Goal: Task Accomplishment & Management: Manage account settings

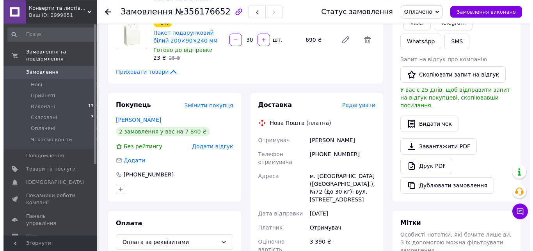
scroll to position [119, 0]
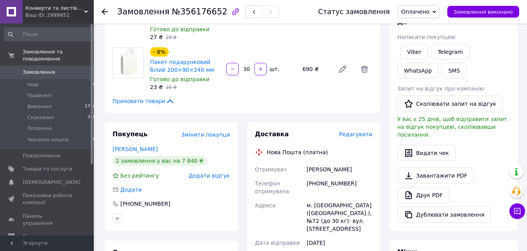
click at [355, 131] on span "Редагувати" at bounding box center [355, 134] width 33 height 6
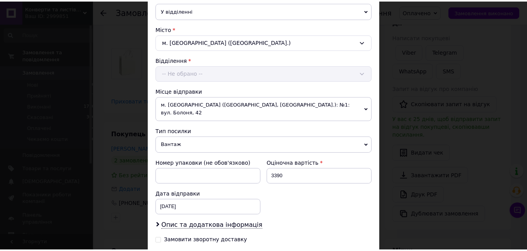
scroll to position [267, 0]
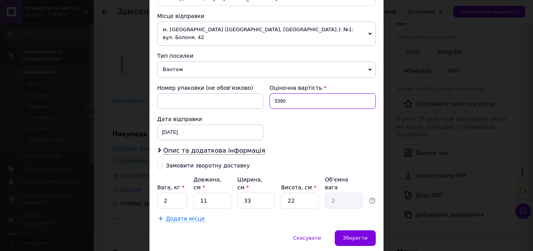
click at [270, 93] on input "3390" at bounding box center [323, 101] width 106 height 16
type input "400"
click at [221, 193] on input "11" at bounding box center [212, 201] width 37 height 16
type input "1"
type input "0.18"
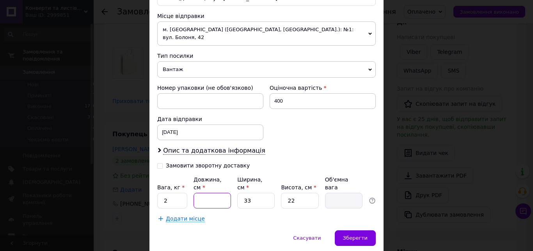
type input "6"
type input "1.09"
type input "60"
type input "10.89"
type input "60"
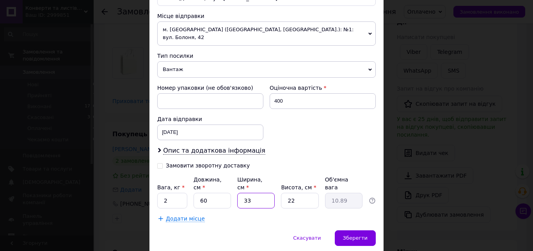
type input "4"
type input "1.32"
type input "40"
type input "13.2"
type input "40"
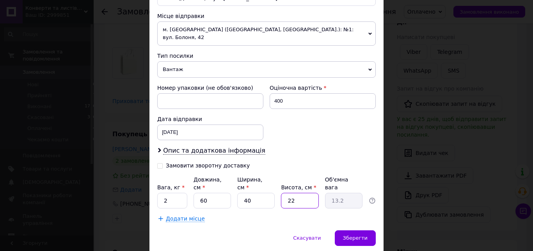
type input "4"
type input "2.4"
type input "40"
type input "24"
type input "40"
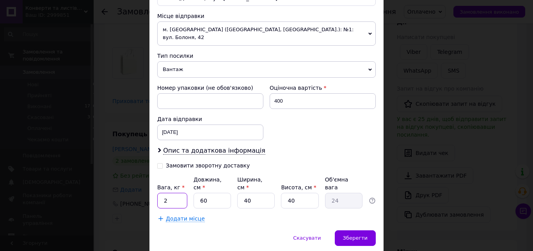
click at [180, 193] on input "2" at bounding box center [172, 201] width 30 height 16
type input "24"
click at [360, 235] on span "Зберегти" at bounding box center [355, 238] width 25 height 6
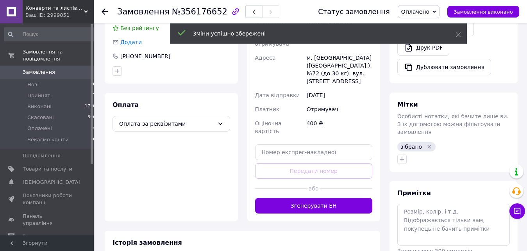
scroll to position [279, 0]
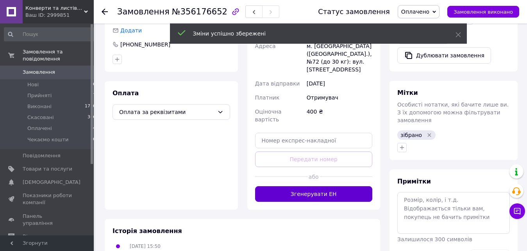
click at [334, 186] on button "Згенерувати ЕН" at bounding box center [314, 194] width 118 height 16
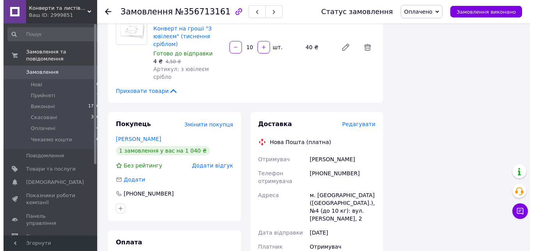
scroll to position [836, 0]
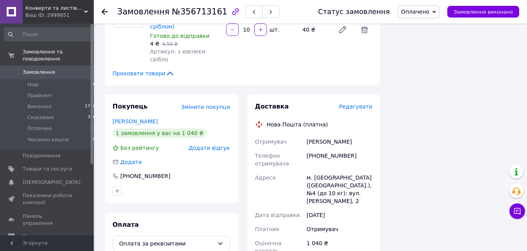
click at [364, 103] on span "Редагувати" at bounding box center [355, 106] width 33 height 6
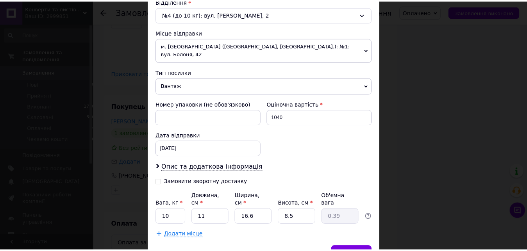
scroll to position [282, 0]
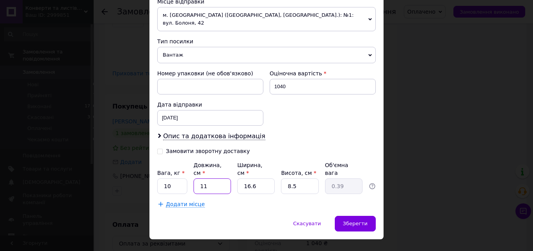
click at [218, 178] on input "11" at bounding box center [212, 186] width 37 height 16
type input "1"
type input "0.1"
type input "3"
type input "0.11"
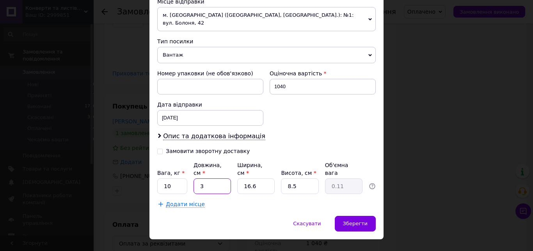
type input "36"
type input "1.27"
type input "36"
type input "3"
type input "0.23"
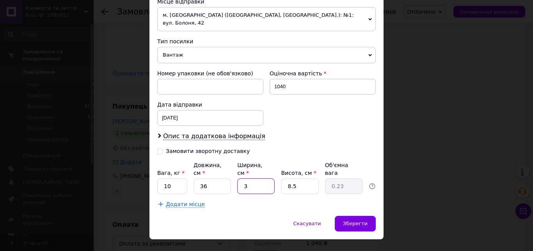
type input "30"
type input "2.3"
type input "30"
type input "1"
type input "0.27"
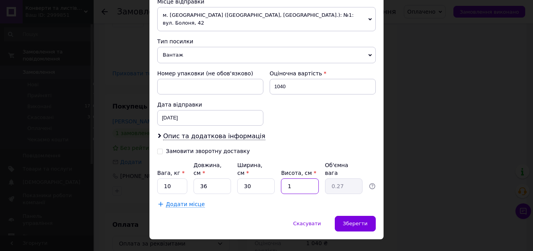
type input "14"
type input "3.78"
type input "14"
click at [181, 178] on input "10" at bounding box center [172, 186] width 30 height 16
type input "1"
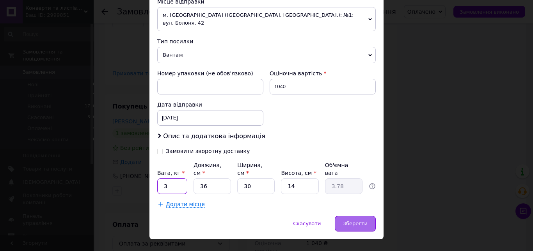
type input "3"
click at [364, 216] on div "Зберегти" at bounding box center [355, 224] width 41 height 16
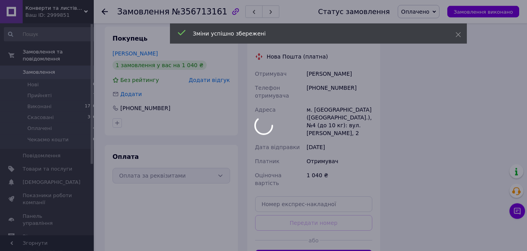
scroll to position [916, 0]
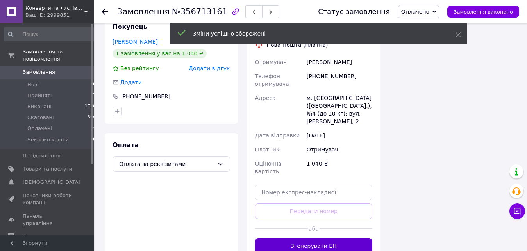
click at [355, 238] on button "Згенерувати ЕН" at bounding box center [314, 246] width 118 height 16
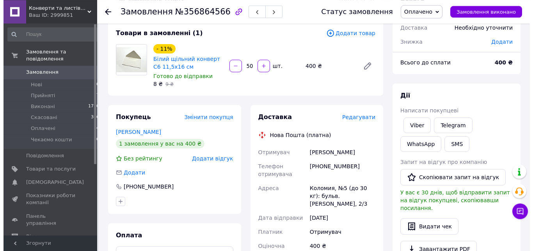
scroll to position [119, 0]
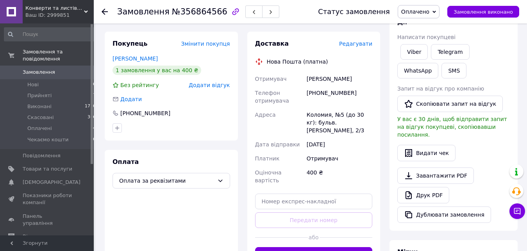
click at [374, 45] on div "Доставка Редагувати Нова Пошта (платна) Отримувач Бакай Данило Телефон отримува…" at bounding box center [313, 151] width 133 height 239
click at [370, 43] on span "Редагувати" at bounding box center [355, 44] width 33 height 6
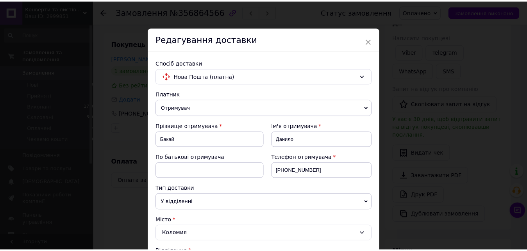
scroll to position [282, 0]
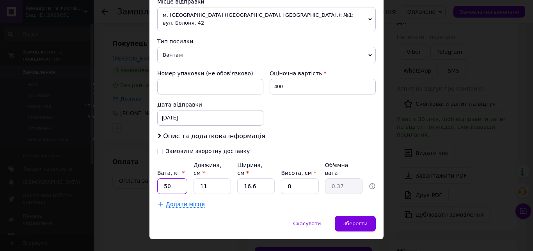
click at [182, 178] on input "50" at bounding box center [172, 186] width 30 height 16
type input "5"
type input "1"
type input "3"
type input "0.1"
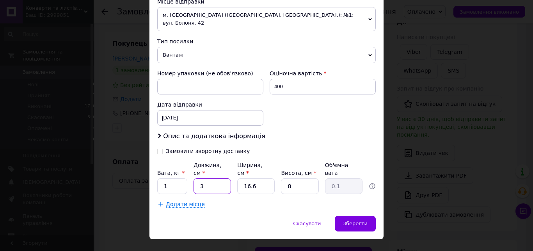
type input "36"
type input "1.2"
type input "36"
type input "1"
type input "0.1"
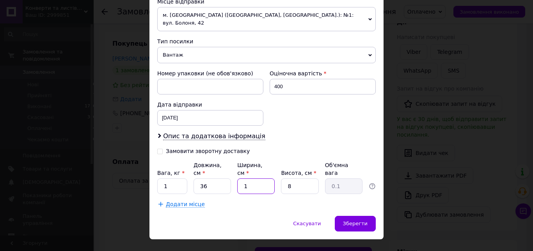
type input "14"
type input "1.01"
type input "14"
click at [348, 216] on div "Зберегти" at bounding box center [355, 224] width 41 height 16
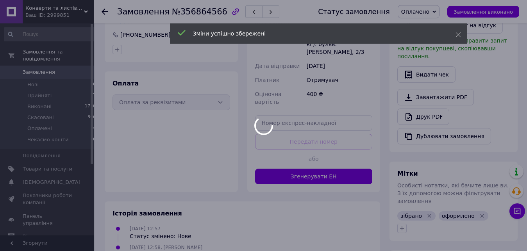
scroll to position [199, 0]
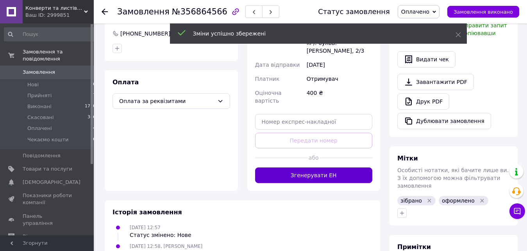
click at [349, 168] on button "Згенерувати ЕН" at bounding box center [314, 176] width 118 height 16
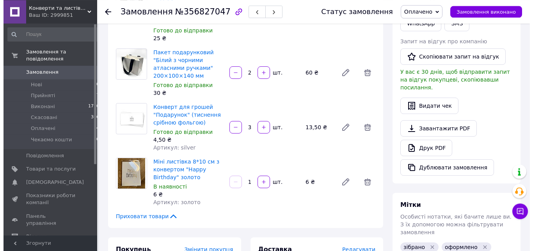
scroll to position [279, 0]
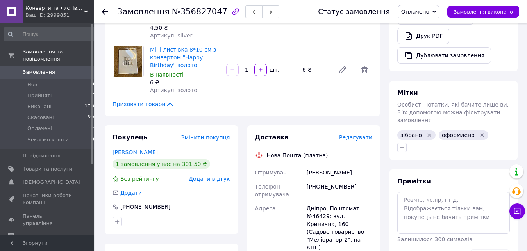
click at [349, 134] on span "Редагувати" at bounding box center [355, 137] width 33 height 6
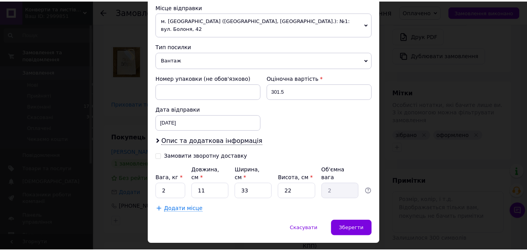
scroll to position [290, 0]
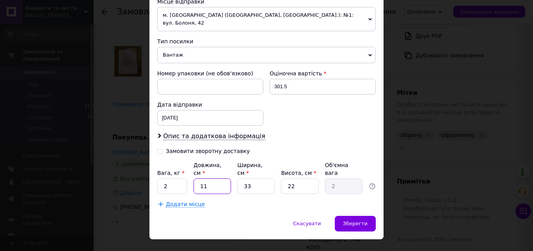
click at [209, 178] on input "11" at bounding box center [212, 186] width 37 height 16
type input "1"
type input "0.18"
type input "3"
type input "0.54"
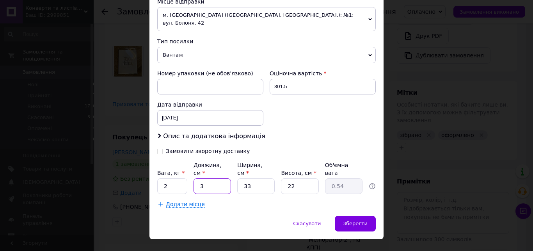
type input "32"
type input "5.81"
type input "32"
type input "2"
type input "0.35"
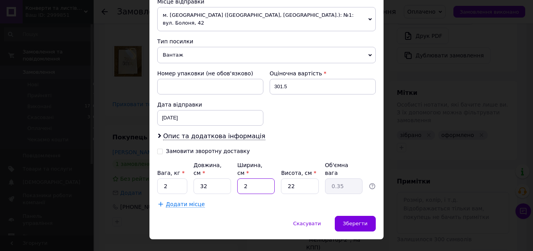
type input "22"
type input "3.87"
type input "22"
type input "1"
type input "0.18"
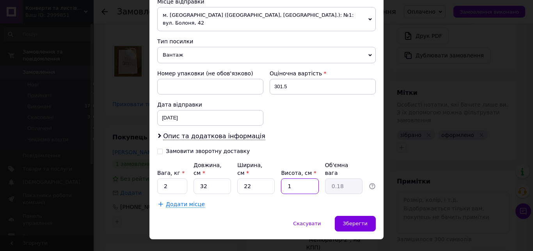
type input "10"
type input "1.76"
type input "10"
click at [348, 221] on span "Зберегти" at bounding box center [355, 224] width 25 height 6
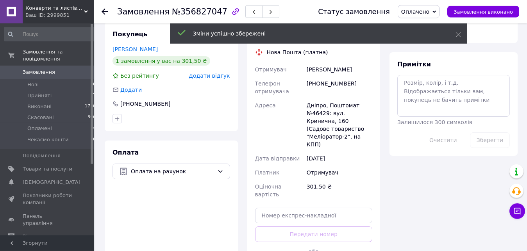
scroll to position [398, 0]
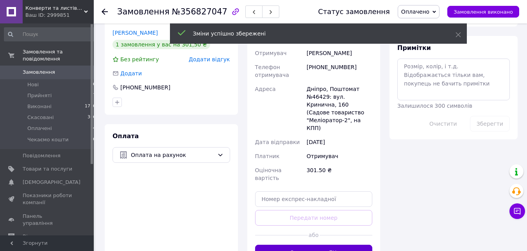
click at [345, 245] on button "Згенерувати ЕН" at bounding box center [314, 253] width 118 height 16
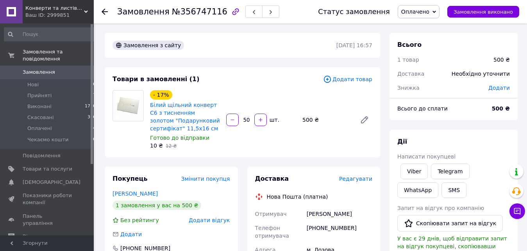
click at [360, 179] on span "Редагувати" at bounding box center [355, 179] width 33 height 6
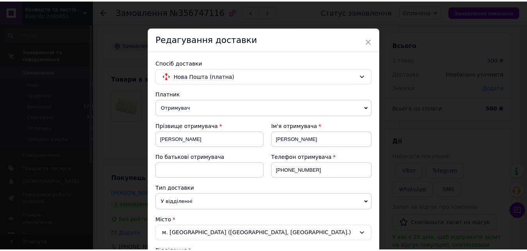
scroll to position [282, 0]
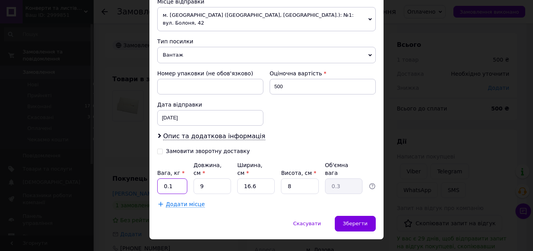
click at [183, 178] on input "0.1" at bounding box center [172, 186] width 30 height 16
type input "0"
type input "1"
type input "3"
type input "0.1"
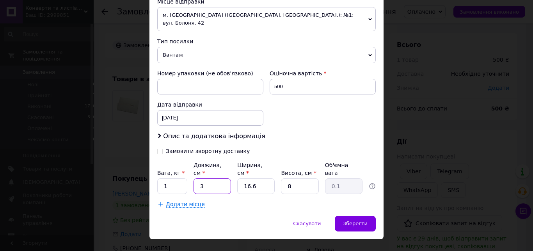
type input "36"
type input "1.2"
type input "36"
type input "1"
type input "0.1"
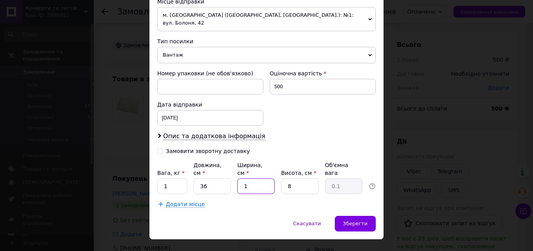
type input "14"
type input "1.01"
type input "14"
click at [362, 221] on span "Зберегти" at bounding box center [355, 224] width 25 height 6
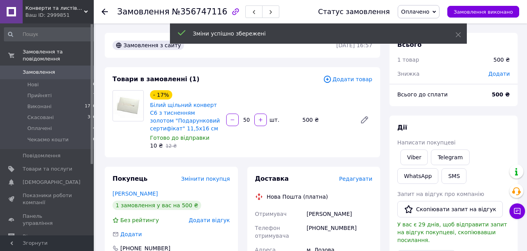
scroll to position [159, 0]
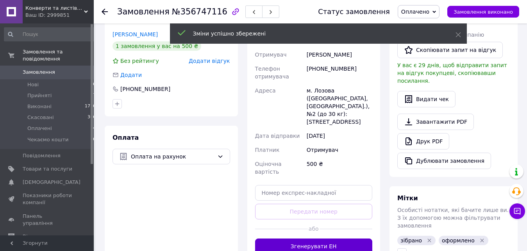
click at [338, 239] on button "Згенерувати ЕН" at bounding box center [314, 247] width 118 height 16
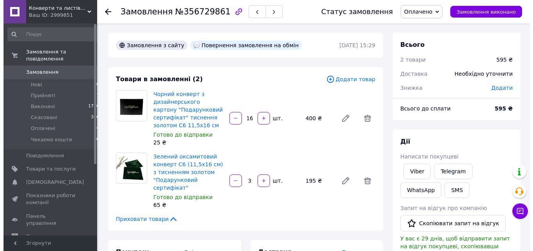
scroll to position [159, 0]
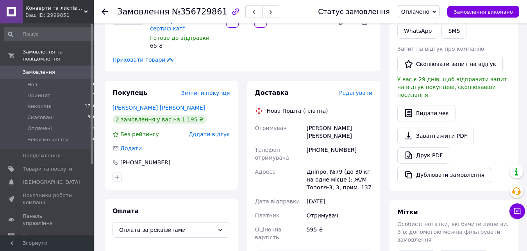
click at [357, 90] on span "Редагувати" at bounding box center [355, 93] width 33 height 6
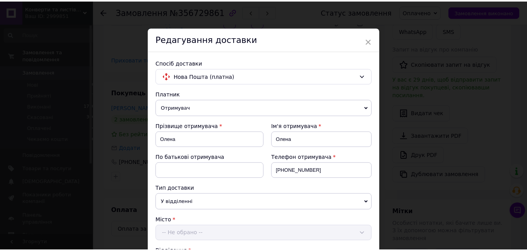
scroll to position [267, 0]
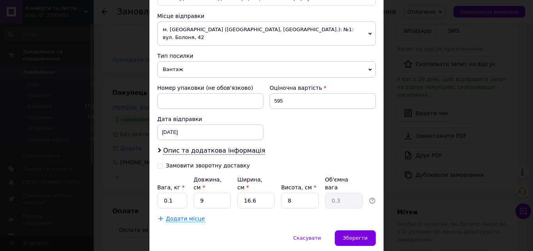
click at [194, 62] on span "Вантаж" at bounding box center [266, 69] width 219 height 16
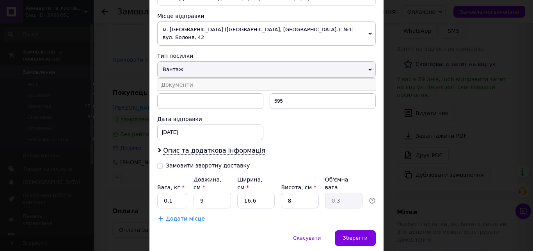
click at [185, 79] on li "Документи" at bounding box center [266, 85] width 219 height 12
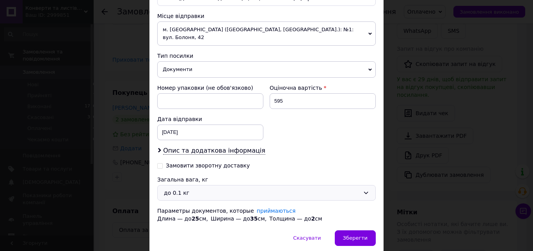
click at [183, 189] on div "до 0.1 кг" at bounding box center [262, 193] width 196 height 9
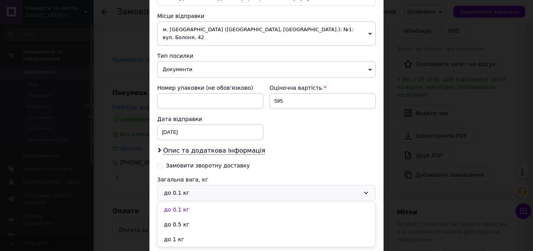
drag, startPoint x: 175, startPoint y: 232, endPoint x: 181, endPoint y: 232, distance: 6.2
click at [175, 232] on li "до 1 кг" at bounding box center [267, 239] width 218 height 15
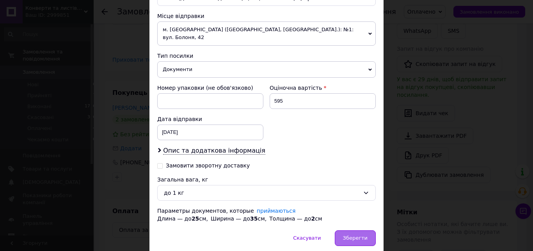
click at [356, 235] on div "Зберегти" at bounding box center [355, 238] width 41 height 16
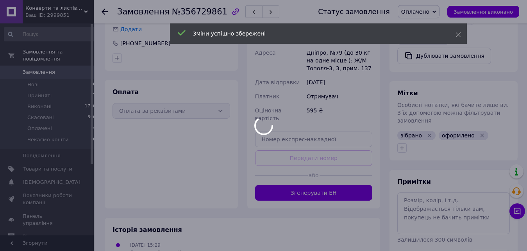
scroll to position [279, 0]
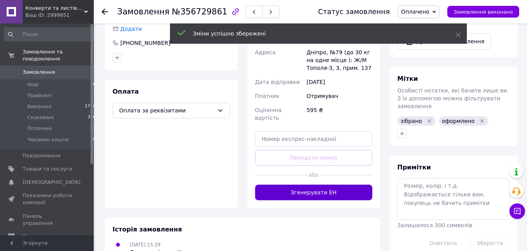
click at [340, 185] on button "Згенерувати ЕН" at bounding box center [314, 193] width 118 height 16
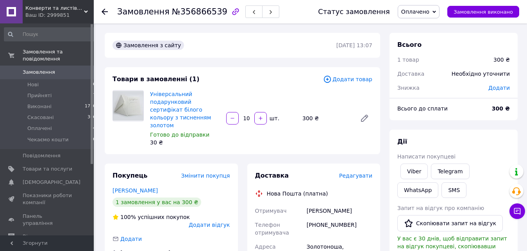
click at [361, 173] on span "Редагувати" at bounding box center [355, 176] width 33 height 6
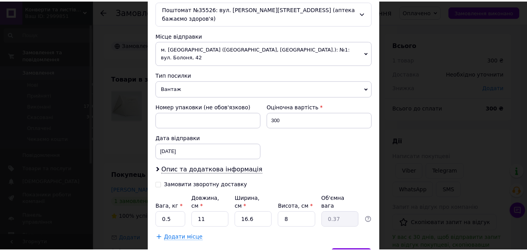
scroll to position [267, 0]
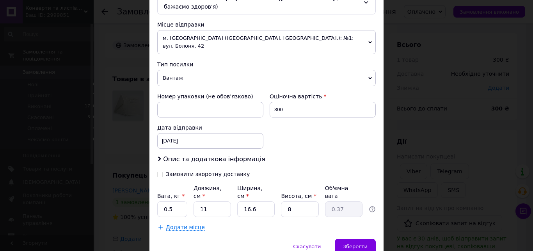
click at [206, 70] on span "Вантаж" at bounding box center [266, 78] width 219 height 16
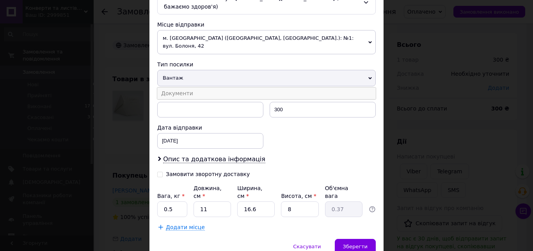
click at [194, 87] on li "Документи" at bounding box center [266, 93] width 219 height 12
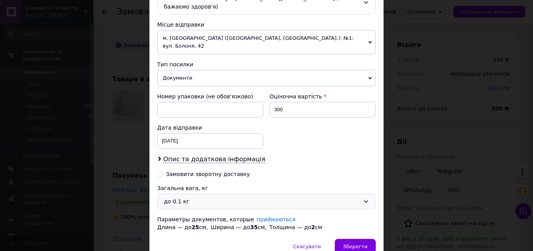
click at [184, 197] on div "до 0.1 кг" at bounding box center [262, 201] width 196 height 9
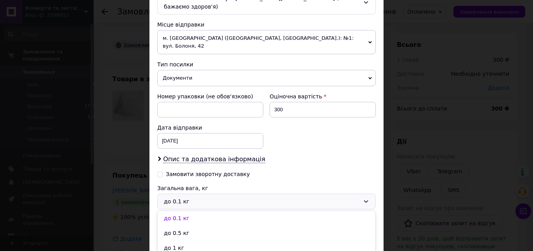
click at [184, 226] on li "до 0.5 кг" at bounding box center [267, 233] width 218 height 15
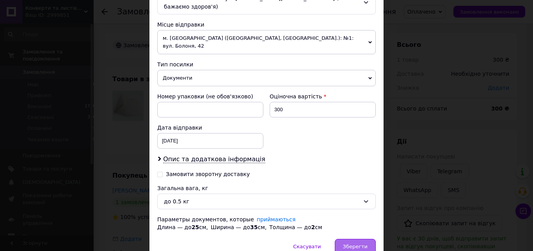
click at [363, 244] on span "Зберегти" at bounding box center [355, 247] width 25 height 6
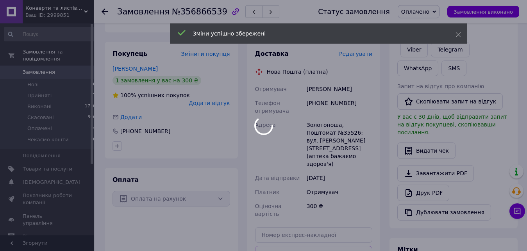
scroll to position [159, 0]
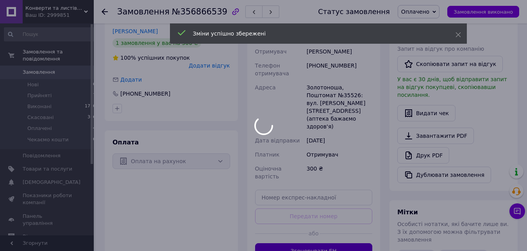
click at [334, 243] on button "Згенерувати ЕН" at bounding box center [314, 251] width 118 height 16
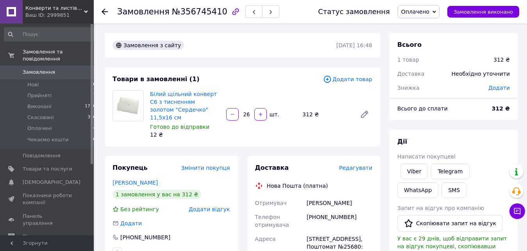
click at [365, 165] on span "Редагувати" at bounding box center [355, 168] width 33 height 6
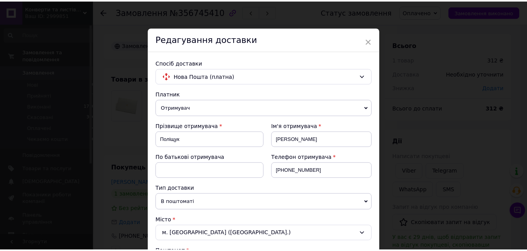
scroll to position [267, 0]
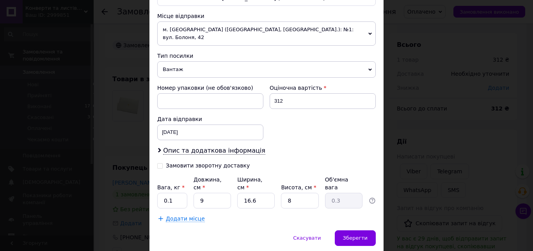
click at [194, 69] on span "Вантаж" at bounding box center [266, 69] width 219 height 16
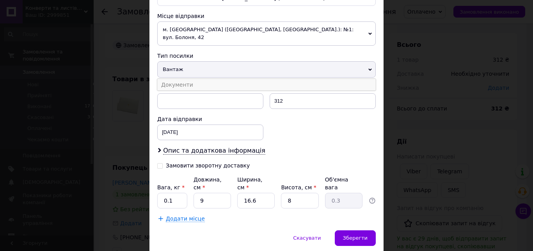
click at [189, 79] on li "Документи" at bounding box center [266, 85] width 219 height 12
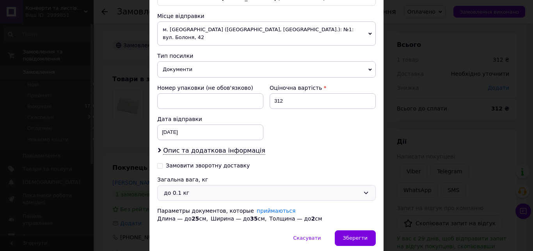
click at [201, 189] on div "до 0.1 кг" at bounding box center [262, 193] width 196 height 9
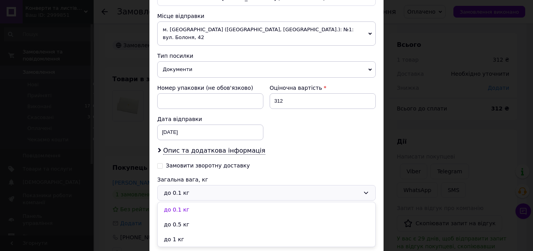
click at [190, 232] on li "до 1 кг" at bounding box center [267, 239] width 218 height 15
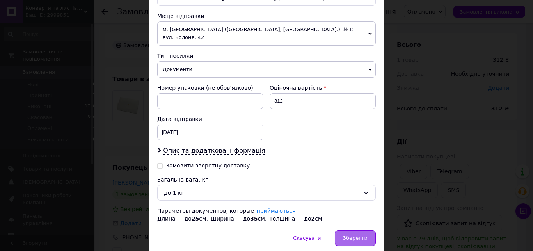
click at [359, 235] on span "Зберегти" at bounding box center [355, 238] width 25 height 6
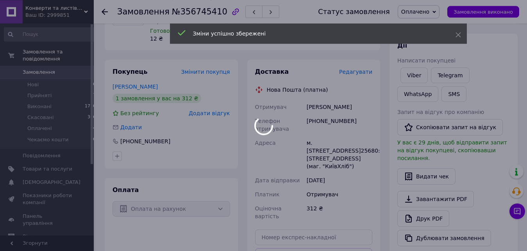
scroll to position [159, 0]
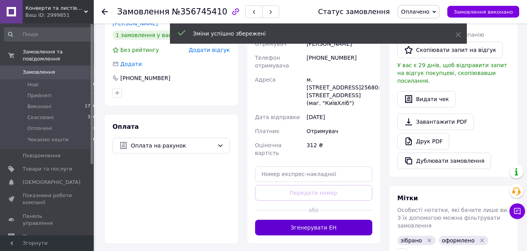
click at [339, 220] on button "Згенерувати ЕН" at bounding box center [314, 228] width 118 height 16
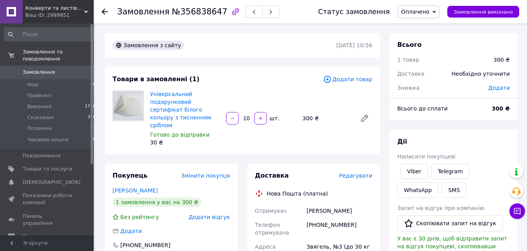
click at [364, 173] on span "Редагувати" at bounding box center [355, 176] width 33 height 6
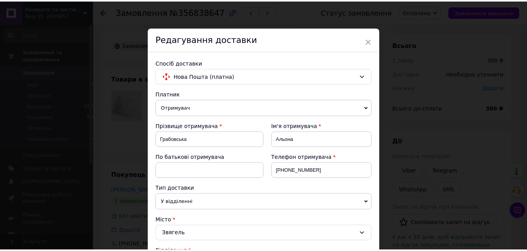
scroll to position [267, 0]
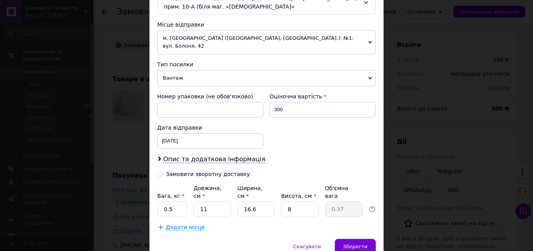
click at [214, 72] on span "Вантаж" at bounding box center [266, 78] width 219 height 16
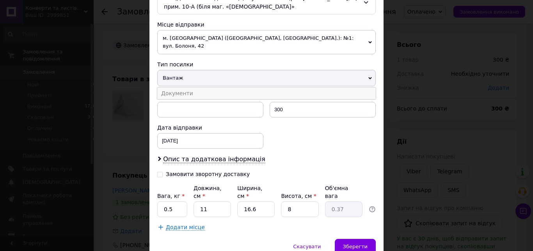
click at [199, 87] on li "Документи" at bounding box center [266, 93] width 219 height 12
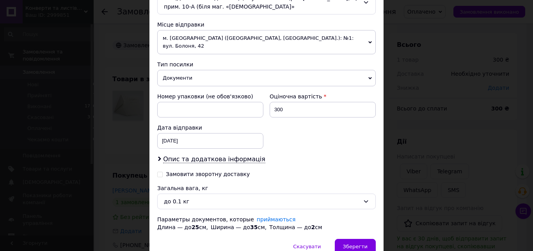
click at [192, 200] on div "до 0.1 кг" at bounding box center [266, 202] width 219 height 16
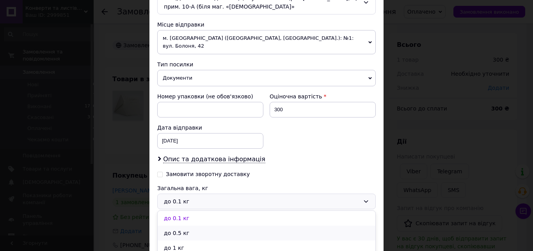
click at [192, 226] on li "до 0.5 кг" at bounding box center [267, 233] width 218 height 15
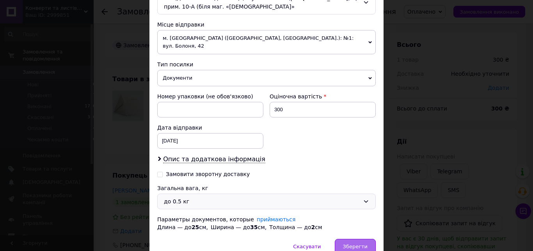
click at [354, 244] on span "Зберегти" at bounding box center [355, 247] width 25 height 6
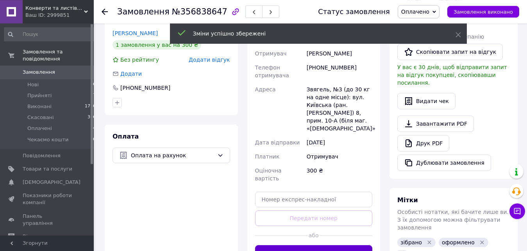
scroll to position [159, 0]
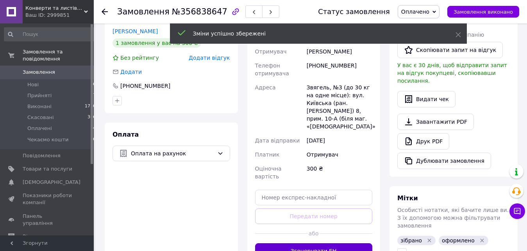
click at [333, 243] on button "Згенерувати ЕН" at bounding box center [314, 251] width 118 height 16
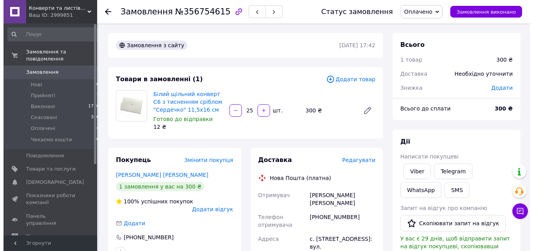
scroll to position [80, 0]
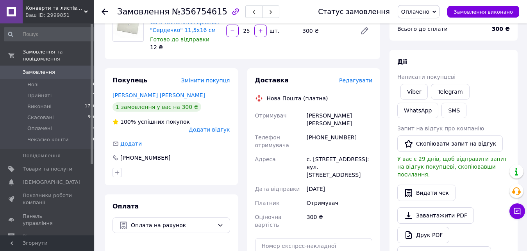
click at [361, 82] on span "Редагувати" at bounding box center [355, 80] width 33 height 6
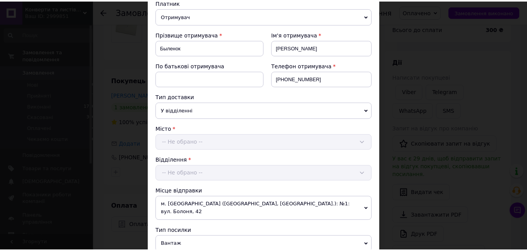
scroll to position [282, 0]
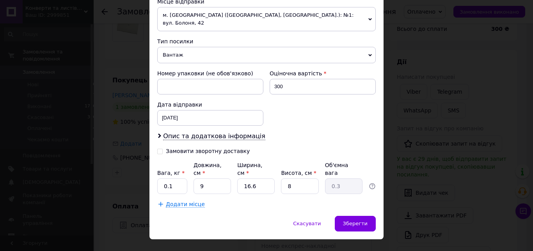
click at [235, 50] on span "Вантаж" at bounding box center [266, 55] width 219 height 16
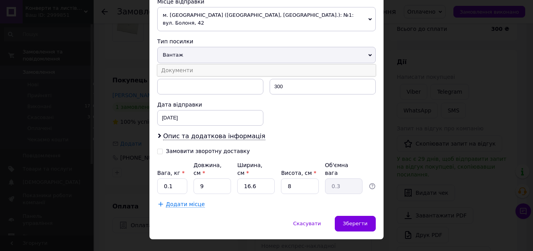
click at [202, 64] on li "Документи" at bounding box center [266, 70] width 219 height 12
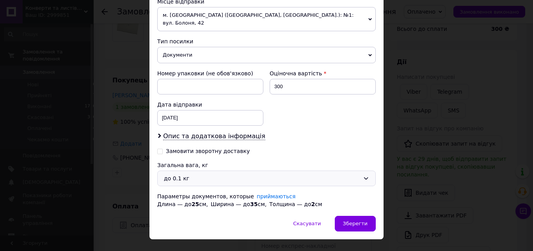
click at [186, 174] on div "до 0.1 кг" at bounding box center [262, 178] width 196 height 9
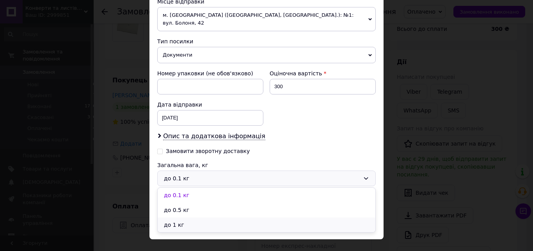
click at [178, 217] on li "до 1 кг" at bounding box center [267, 224] width 218 height 15
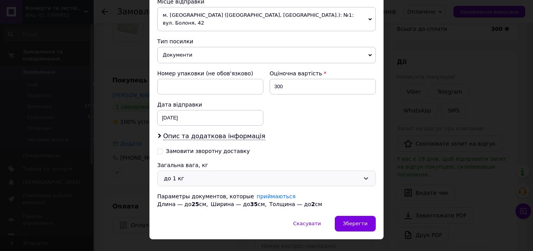
click at [335, 216] on div "Скасувати   Зберегти" at bounding box center [267, 227] width 234 height 23
click at [340, 217] on div "Зберегти" at bounding box center [355, 224] width 41 height 16
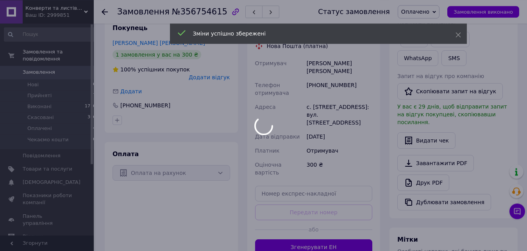
scroll to position [199, 0]
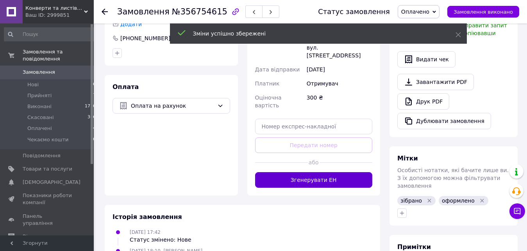
click at [336, 172] on button "Згенерувати ЕН" at bounding box center [314, 180] width 118 height 16
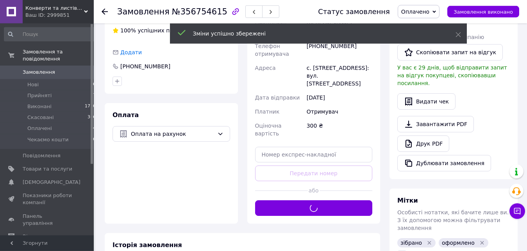
scroll to position [159, 0]
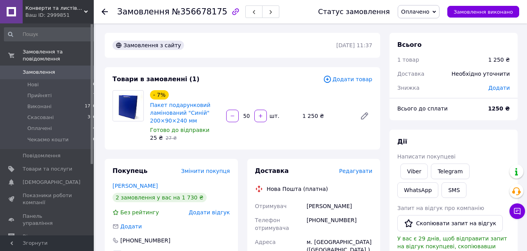
click at [369, 173] on span "Редагувати" at bounding box center [355, 171] width 33 height 6
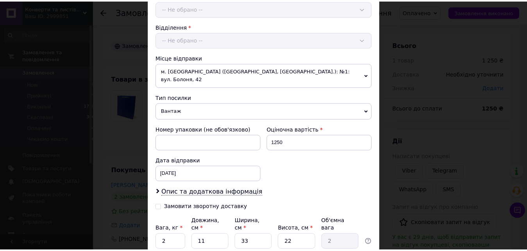
scroll to position [282, 0]
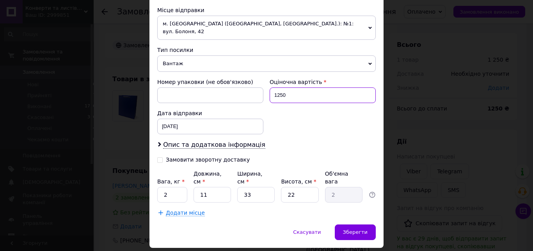
drag, startPoint x: 303, startPoint y: 81, endPoint x: 274, endPoint y: 83, distance: 29.4
click at [274, 87] on input "1250" at bounding box center [323, 95] width 106 height 16
click at [283, 87] on input "1250" at bounding box center [323, 95] width 106 height 16
type input "1"
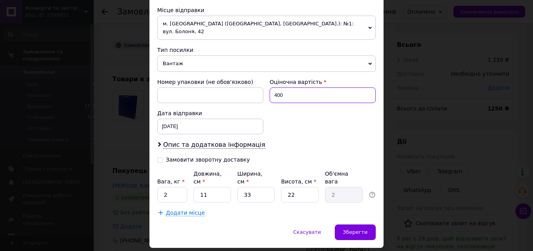
type input "400"
click at [205, 187] on input "11" at bounding box center [212, 195] width 37 height 16
type input "1"
type input "0.18"
type input "6"
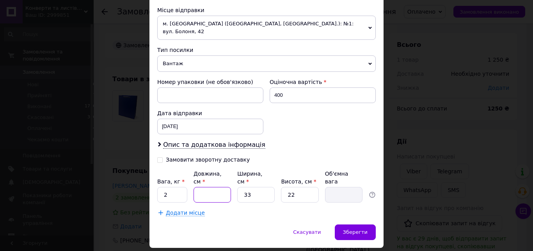
type input "1.09"
type input "60"
type input "10.89"
type input "60"
type input "4"
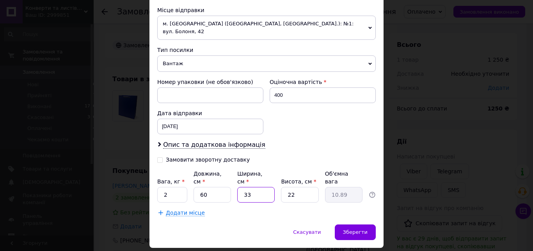
type input "1.32"
type input "40"
type input "13.2"
type input "40"
type input "2"
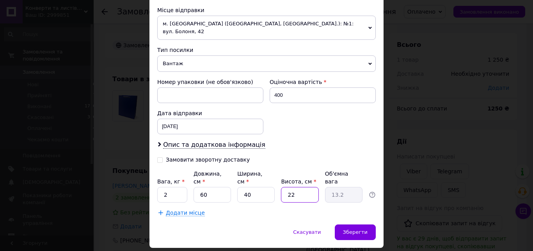
type input "1.2"
type input "23"
type input "13.8"
type input "23"
click at [171, 187] on input "2" at bounding box center [172, 195] width 30 height 16
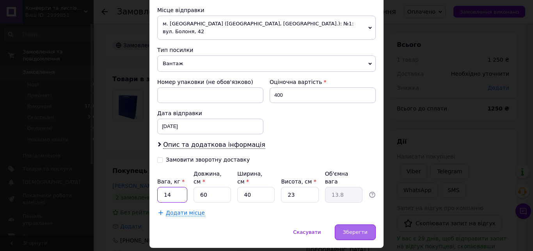
type input "14"
click at [352, 229] on span "Зберегти" at bounding box center [355, 232] width 25 height 6
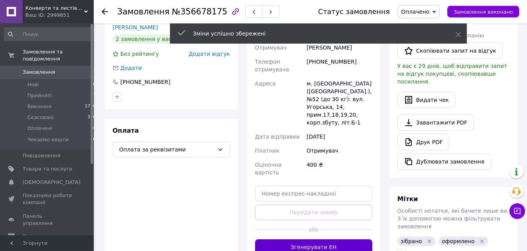
scroll to position [159, 0]
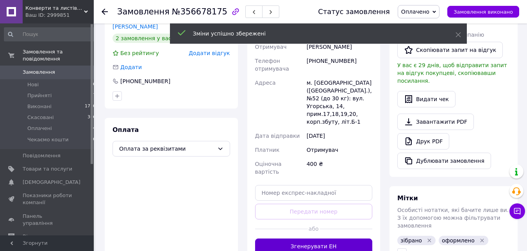
click at [335, 239] on button "Згенерувати ЕН" at bounding box center [314, 247] width 118 height 16
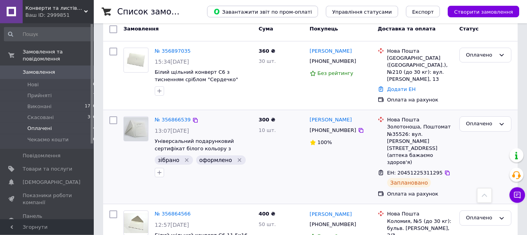
scroll to position [119, 0]
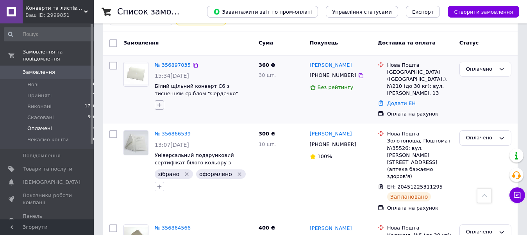
click at [157, 102] on icon "button" at bounding box center [159, 105] width 6 height 6
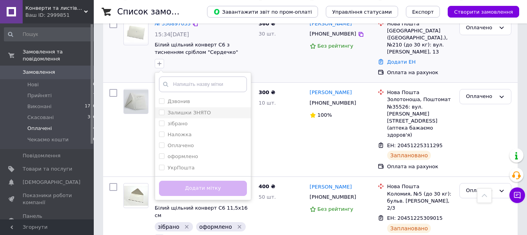
scroll to position [159, 0]
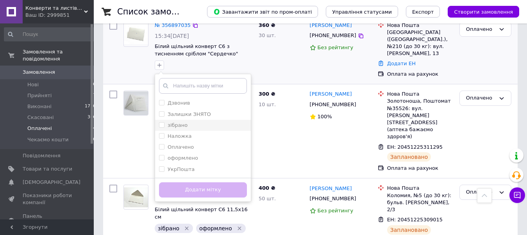
click at [159, 123] on li "зібрано" at bounding box center [203, 125] width 96 height 11
checkbox input "true"
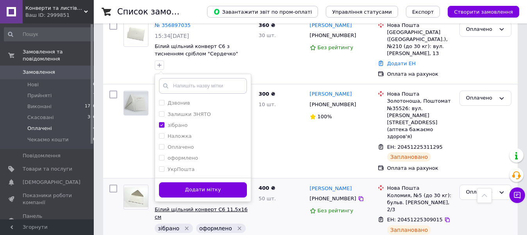
click at [188, 189] on button "Додати мітку" at bounding box center [203, 189] width 88 height 15
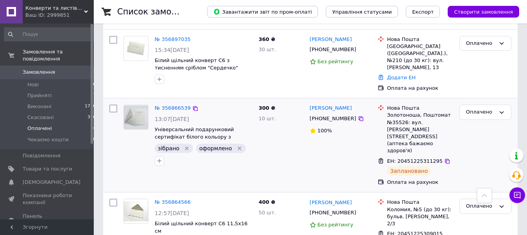
scroll to position [119, 0]
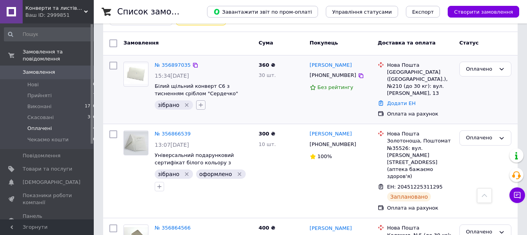
click at [198, 103] on icon "button" at bounding box center [201, 105] width 6 height 6
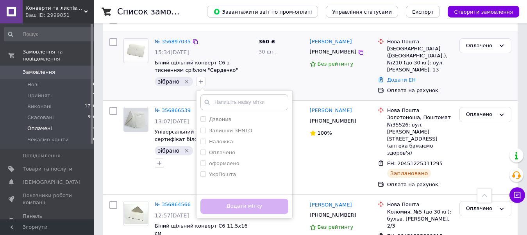
scroll to position [159, 0]
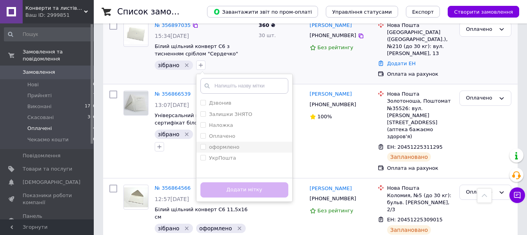
click at [201, 148] on input "оформлено" at bounding box center [202, 146] width 5 height 5
checkbox input "true"
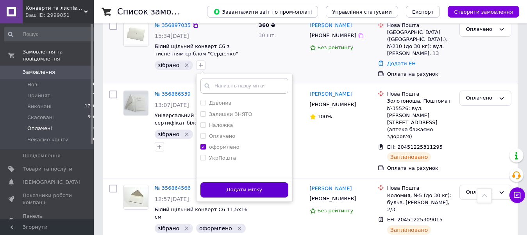
click at [220, 190] on button "Додати мітку" at bounding box center [244, 189] width 88 height 15
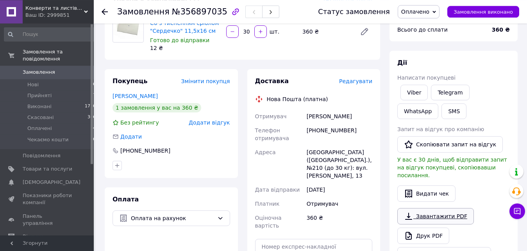
scroll to position [80, 0]
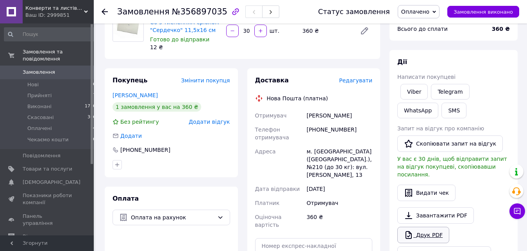
click at [431, 231] on link "Друк PDF" at bounding box center [423, 235] width 52 height 16
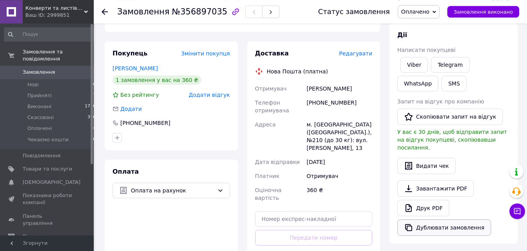
scroll to position [119, 0]
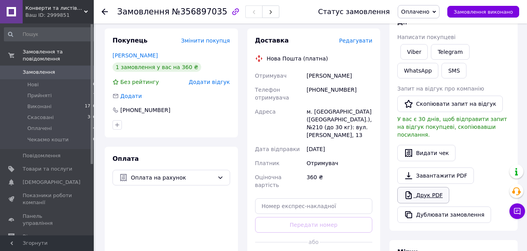
click at [429, 187] on link "Друк PDF" at bounding box center [423, 195] width 52 height 16
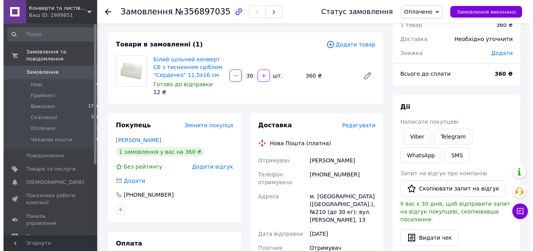
scroll to position [0, 0]
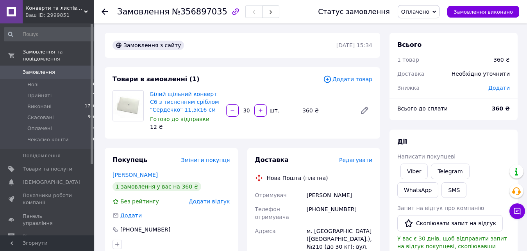
click at [357, 162] on span "Редагувати" at bounding box center [355, 160] width 33 height 6
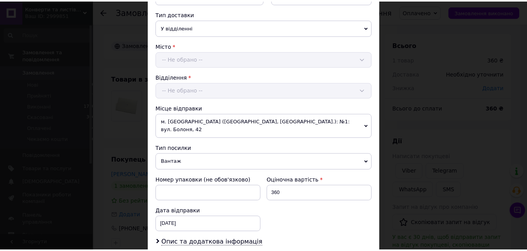
scroll to position [267, 0]
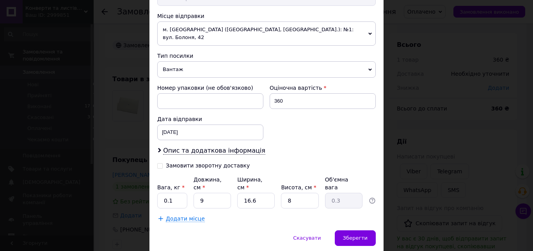
click at [196, 61] on span "Вантаж" at bounding box center [266, 69] width 219 height 16
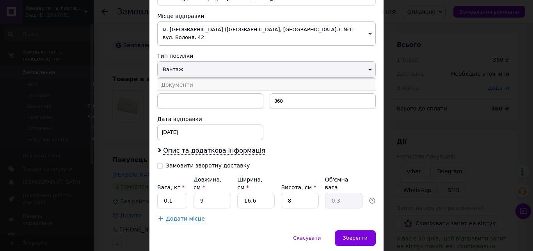
click at [182, 79] on li "Документи" at bounding box center [266, 85] width 219 height 12
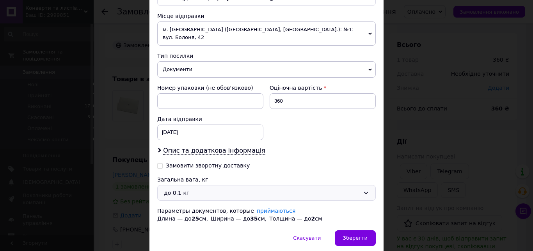
drag, startPoint x: 214, startPoint y: 187, endPoint x: 207, endPoint y: 193, distance: 9.5
click at [216, 189] on div "до 0.1 кг" at bounding box center [262, 193] width 196 height 9
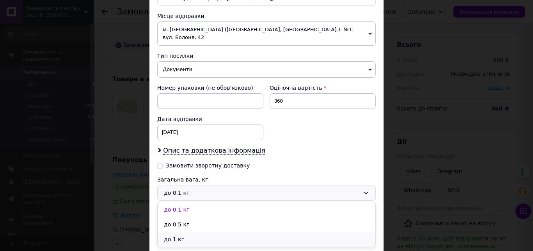
click at [194, 233] on li "до 1 кг" at bounding box center [267, 239] width 218 height 15
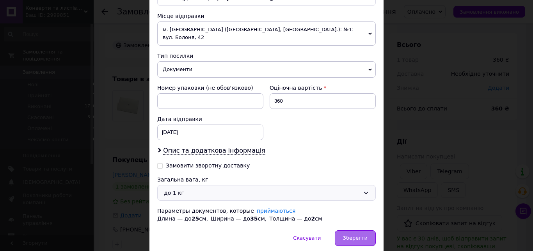
click at [350, 235] on span "Зберегти" at bounding box center [355, 238] width 25 height 6
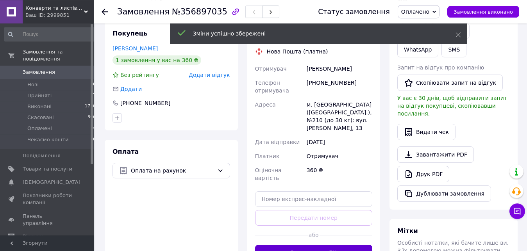
scroll to position [159, 0]
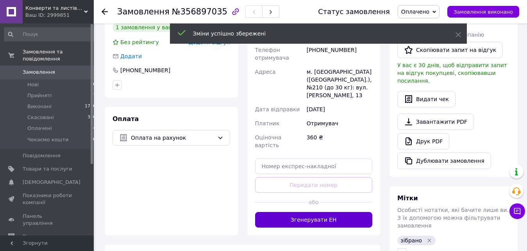
click at [330, 212] on button "Згенерувати ЕН" at bounding box center [314, 220] width 118 height 16
